Goal: Task Accomplishment & Management: Manage account settings

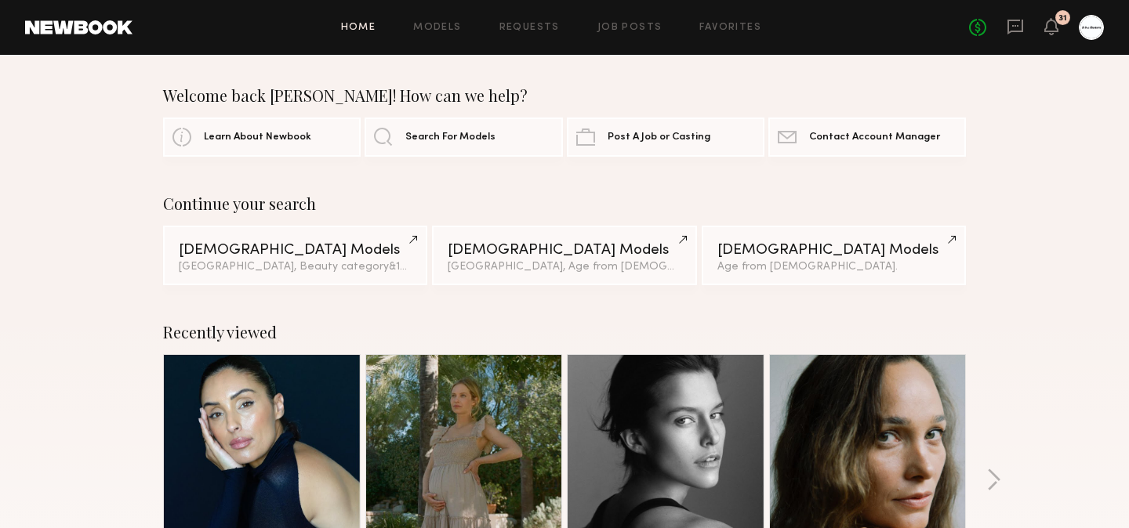
click at [1093, 34] on div at bounding box center [1091, 27] width 25 height 25
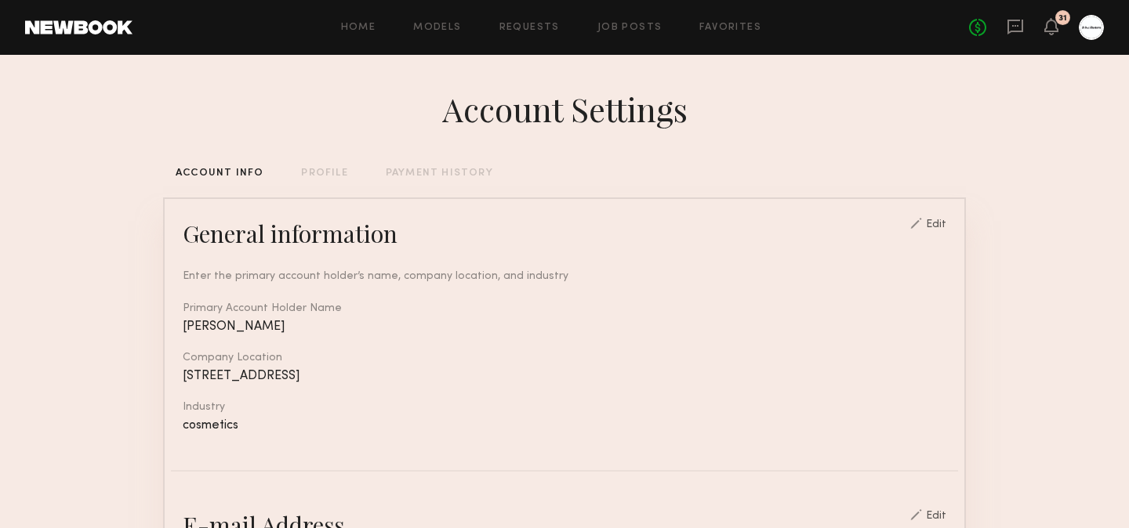
scroll to position [36, 0]
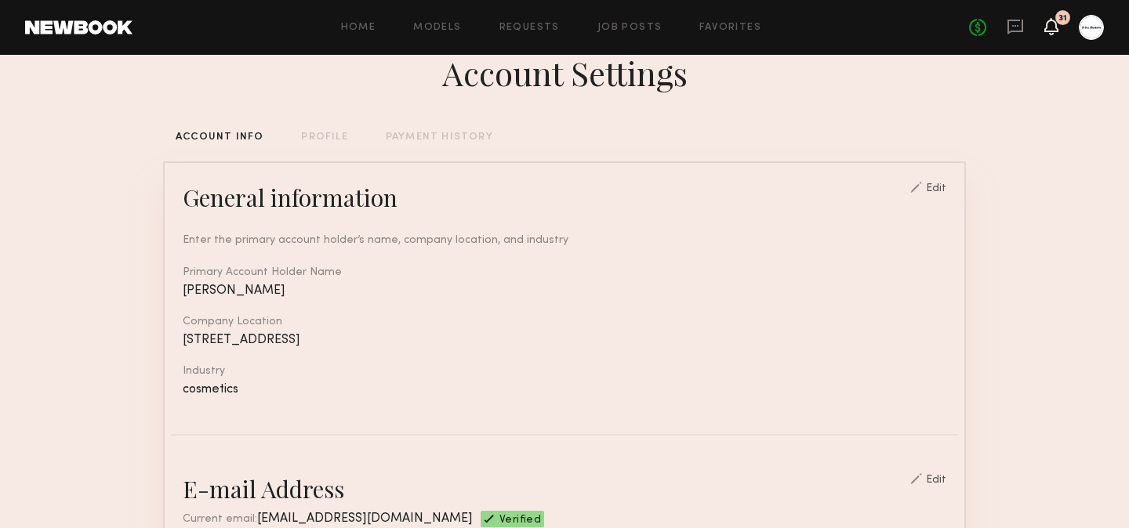
click at [1046, 27] on icon at bounding box center [1051, 25] width 13 height 11
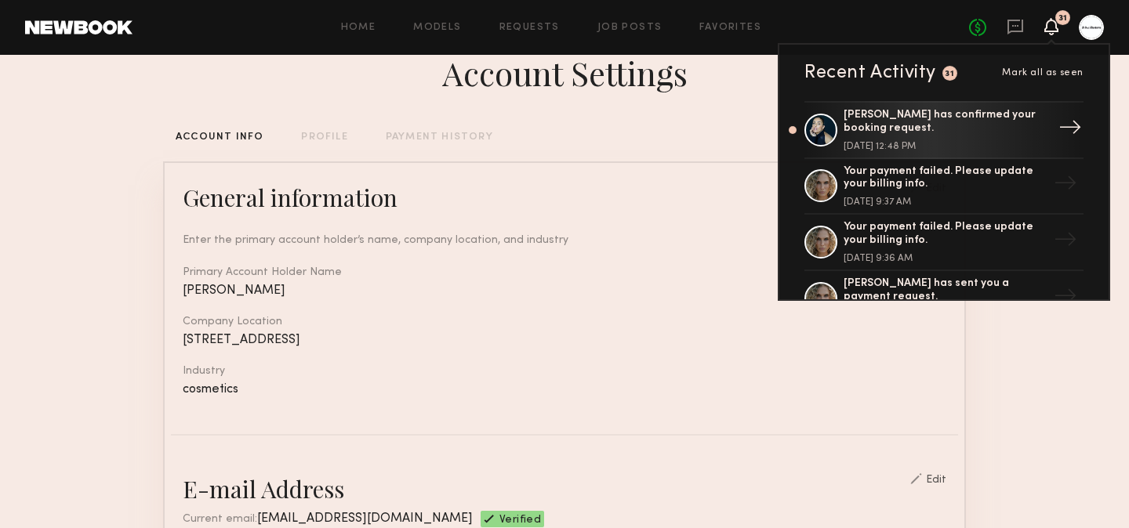
click at [912, 119] on div "[PERSON_NAME] has confirmed your booking request." at bounding box center [945, 122] width 204 height 27
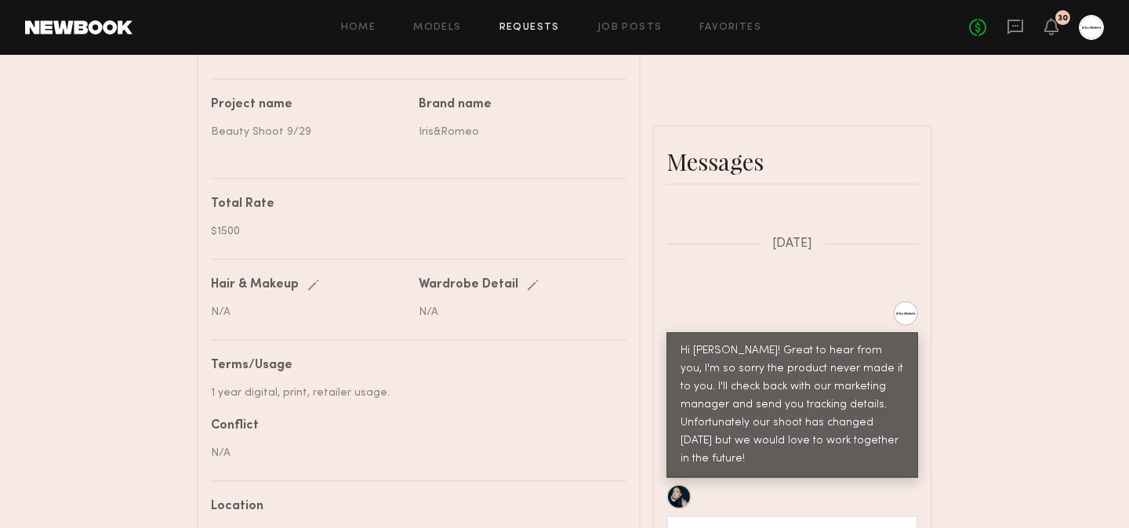
scroll to position [1337, 0]
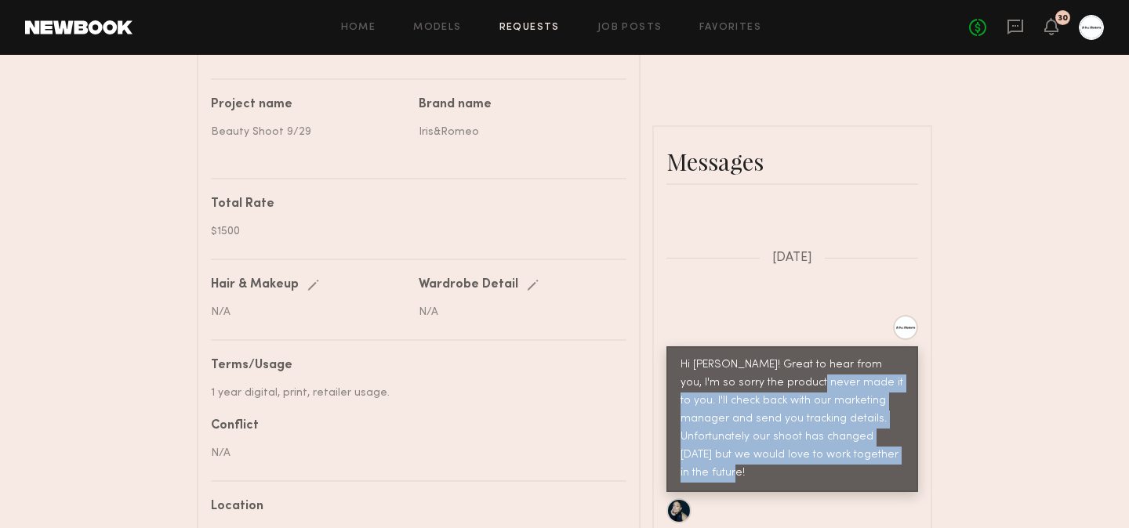
drag, startPoint x: 801, startPoint y: 386, endPoint x: 867, endPoint y: 448, distance: 90.4
click at [867, 448] on div "Hi [PERSON_NAME]! Great to hear from you, I'm so sorry the product never made i…" at bounding box center [791, 420] width 223 height 126
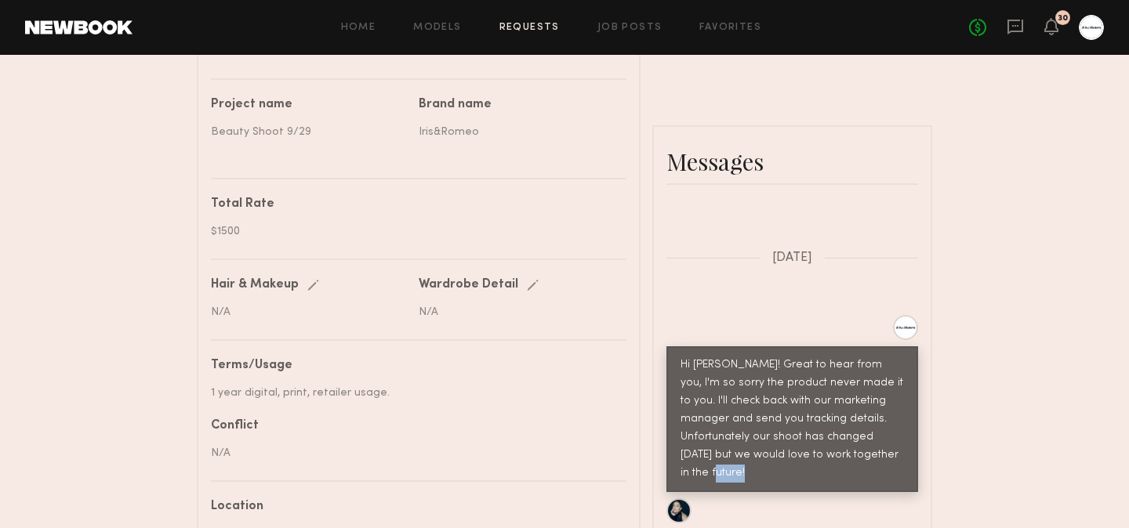
click at [867, 448] on div "Hi [PERSON_NAME]! Great to hear from you, I'm so sorry the product never made i…" at bounding box center [791, 420] width 223 height 126
click at [949, 408] on div "Send request Model response Review hours worked Pay model Booking Request [PERS…" at bounding box center [564, 126] width 1129 height 1406
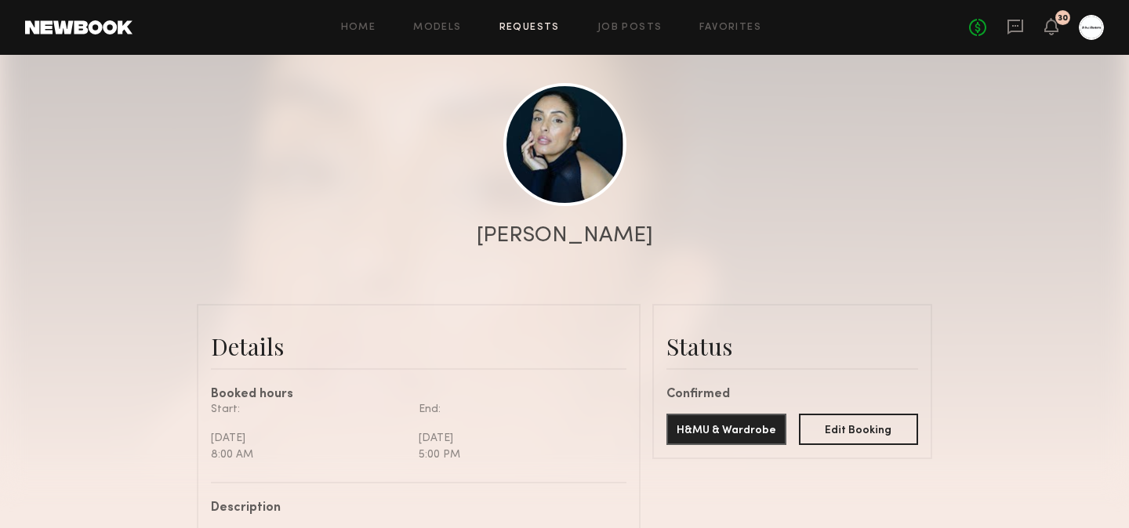
scroll to position [143, 0]
click at [879, 438] on button "Edit Booking" at bounding box center [859, 429] width 120 height 31
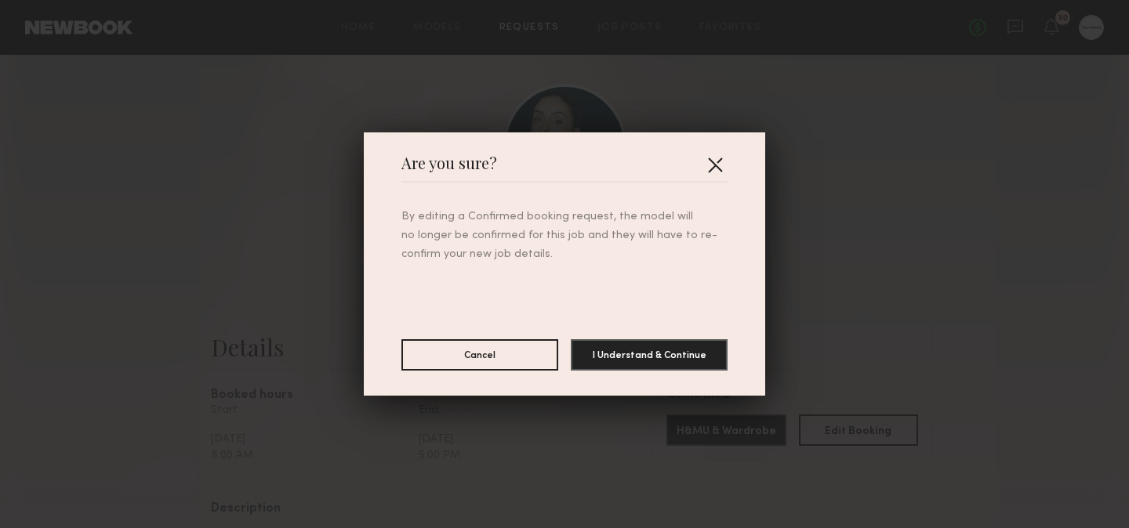
click at [725, 171] on button "button" at bounding box center [714, 164] width 25 height 25
